Goal: Find specific page/section

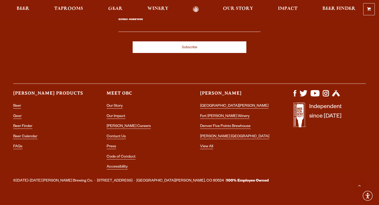
scroll to position [1538, 0]
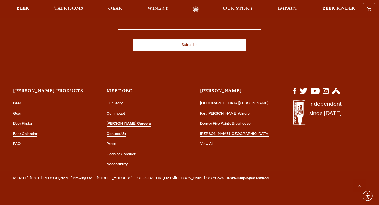
click at [117, 122] on link "[PERSON_NAME] Careers" at bounding box center [129, 124] width 44 height 5
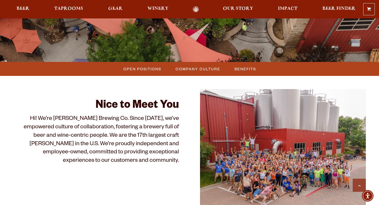
scroll to position [149, 0]
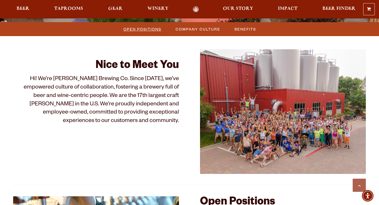
click at [142, 30] on span "Open Positions" at bounding box center [142, 29] width 38 height 8
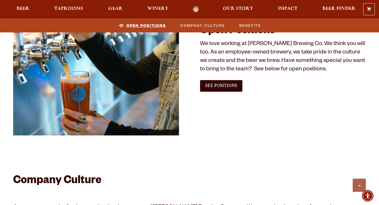
scroll to position [320, 0]
click at [230, 83] on link "See Positions" at bounding box center [221, 86] width 42 height 12
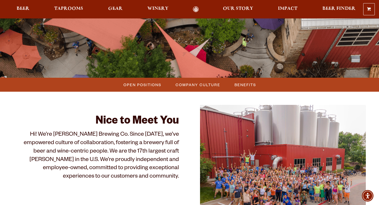
scroll to position [113, 0]
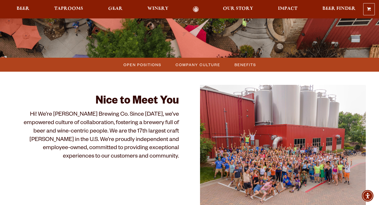
click at [109, 132] on span "Hi! We’re Odell Brewing Co. Since 1989, we’ve empowered culture of collaboratio…" at bounding box center [101, 136] width 155 height 48
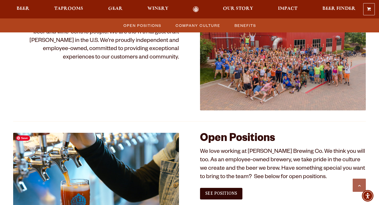
scroll to position [211, 0]
